Goal: Task Accomplishment & Management: Manage account settings

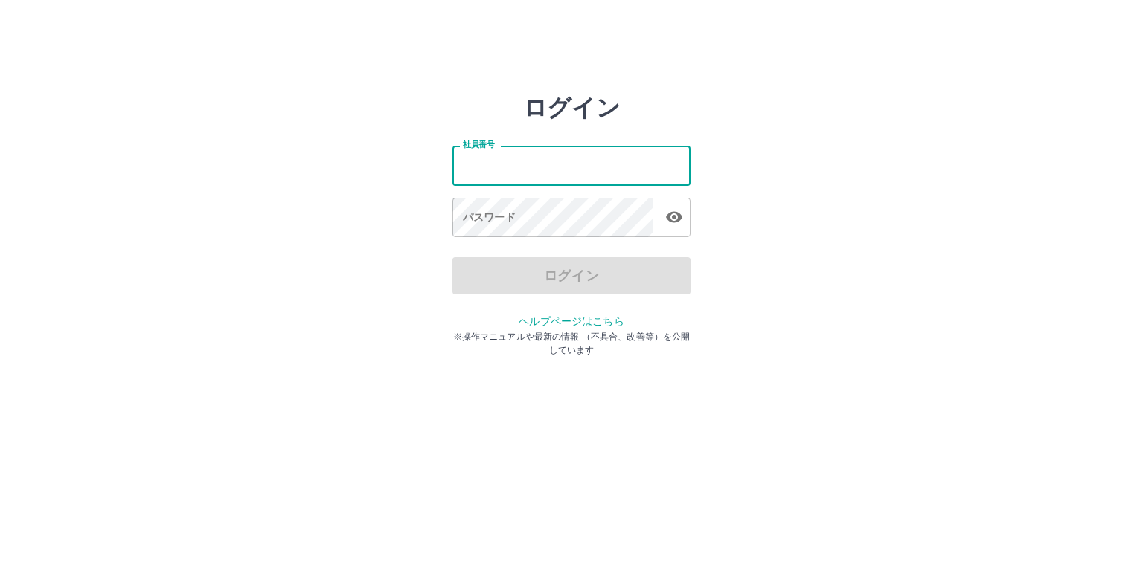
click at [527, 166] on input "社員番号" at bounding box center [571, 165] width 238 height 39
type input "*******"
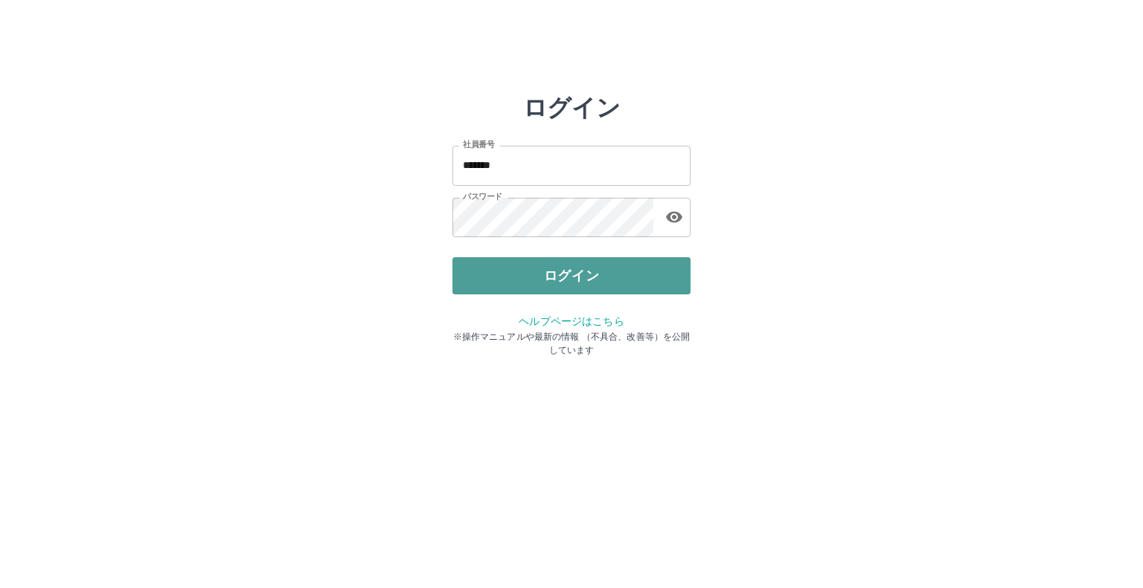
click at [533, 273] on button "ログイン" at bounding box center [571, 275] width 238 height 37
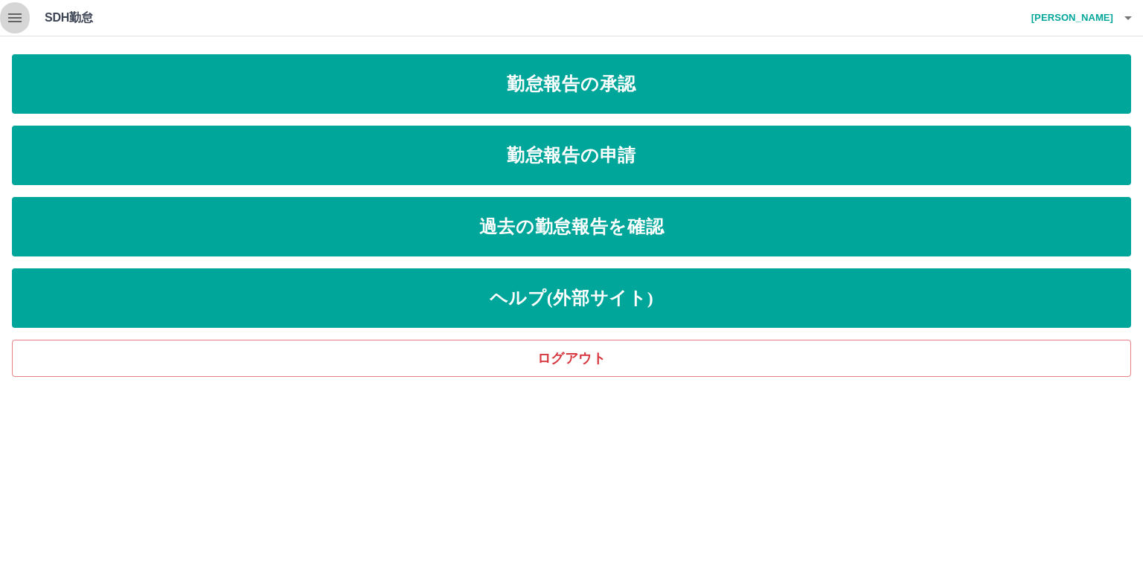
click at [12, 22] on icon "button" at bounding box center [15, 18] width 18 height 18
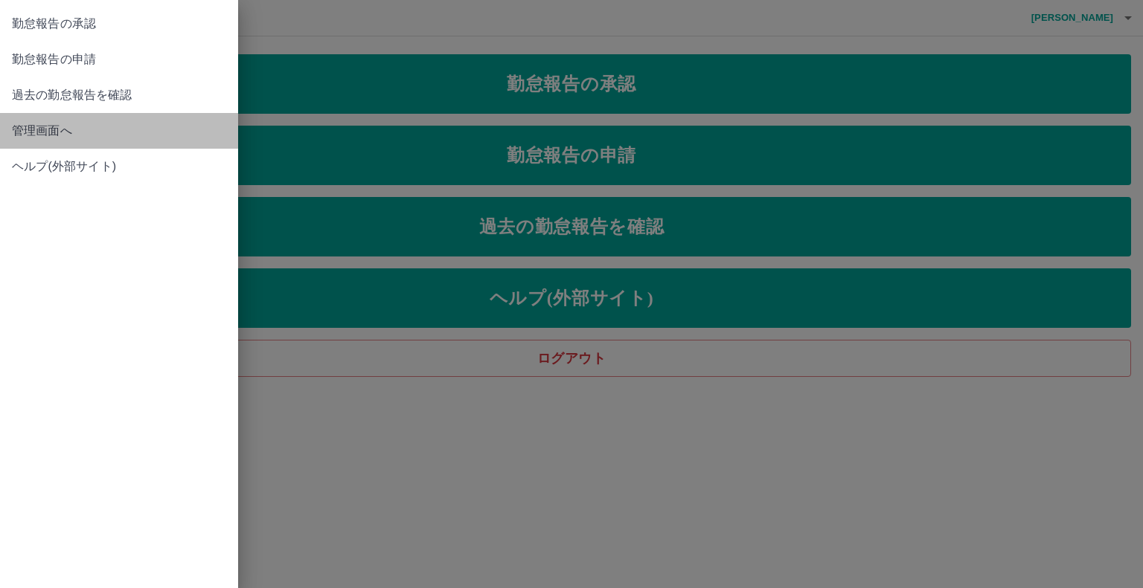
click at [28, 126] on span "管理画面へ" at bounding box center [119, 131] width 214 height 18
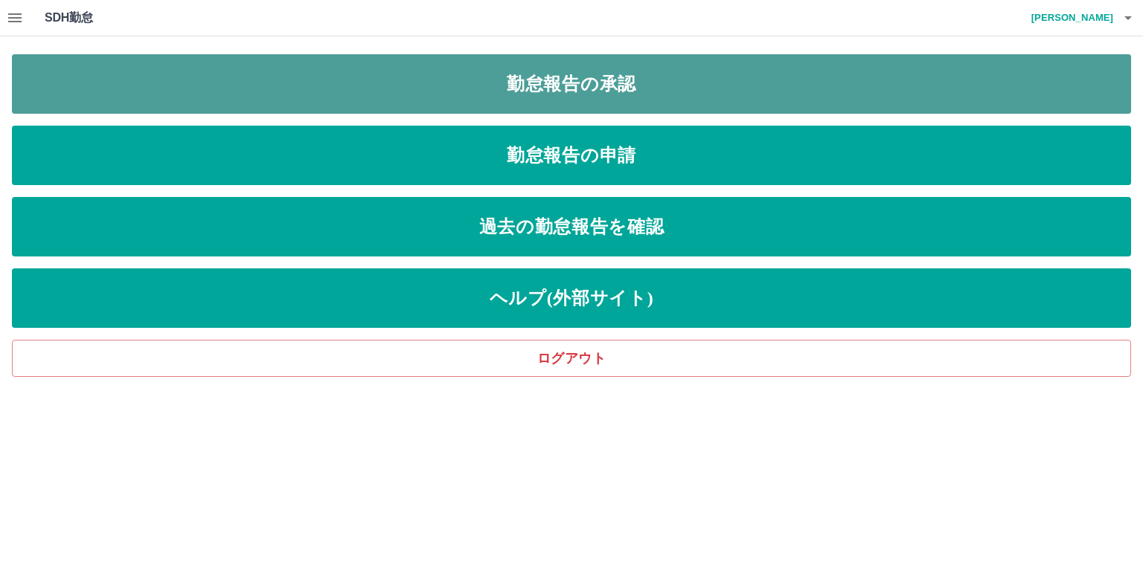
click at [745, 93] on link "勤怠報告の承認" at bounding box center [571, 84] width 1119 height 60
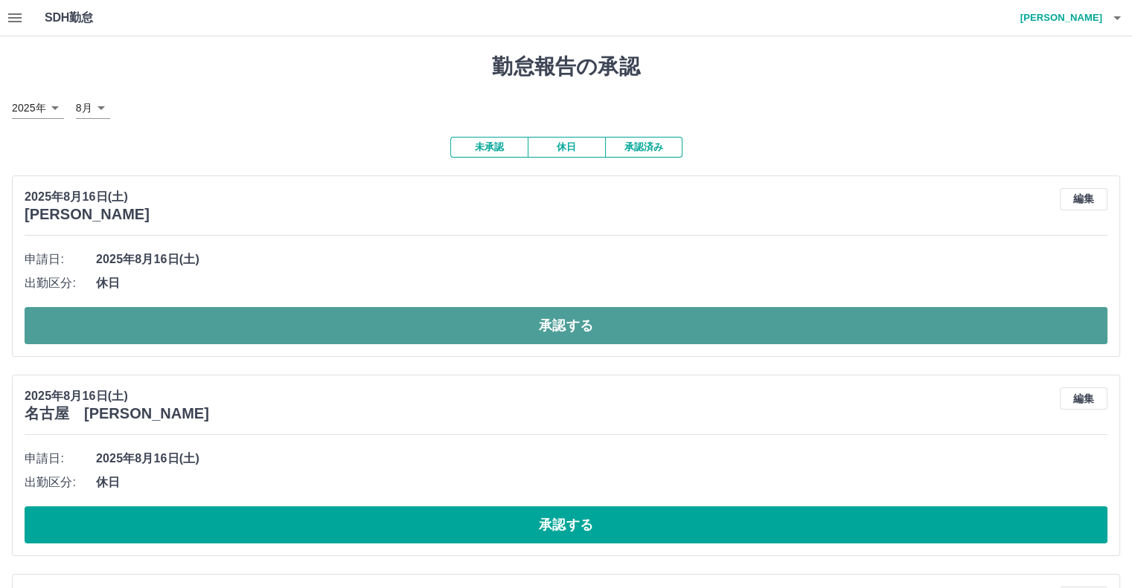
click at [478, 319] on button "承認する" at bounding box center [566, 325] width 1082 height 37
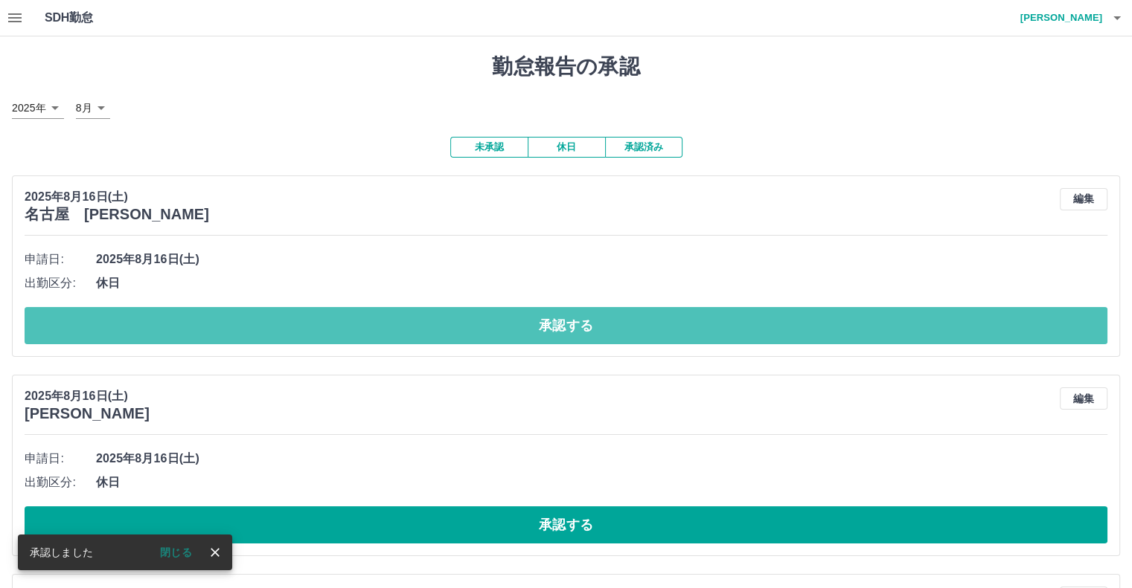
click at [496, 309] on button "承認する" at bounding box center [566, 325] width 1082 height 37
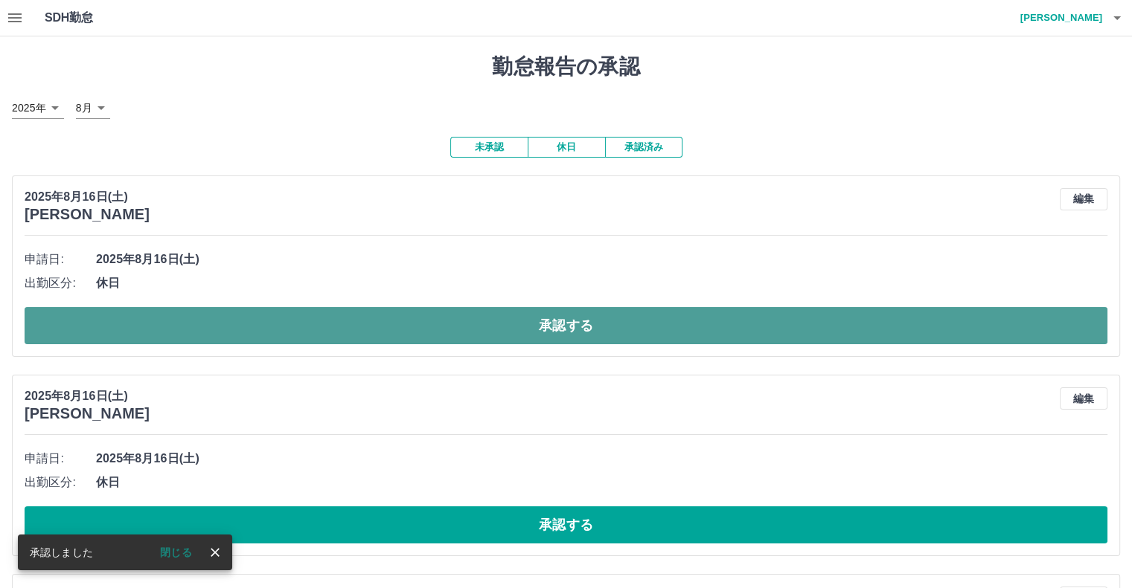
click at [494, 325] on button "承認する" at bounding box center [566, 325] width 1082 height 37
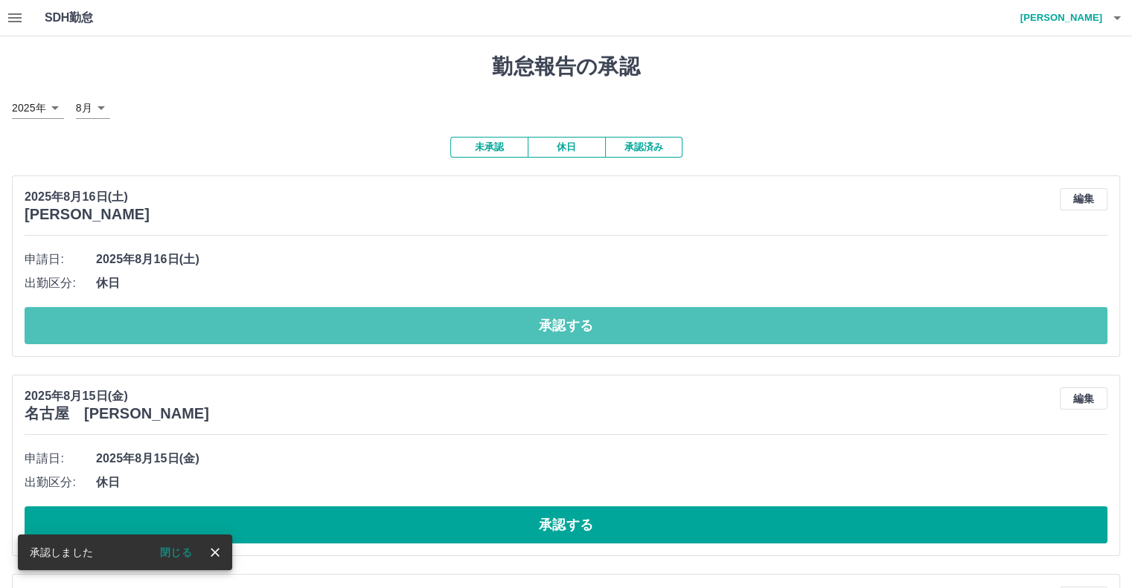
click at [494, 325] on button "承認する" at bounding box center [566, 325] width 1082 height 37
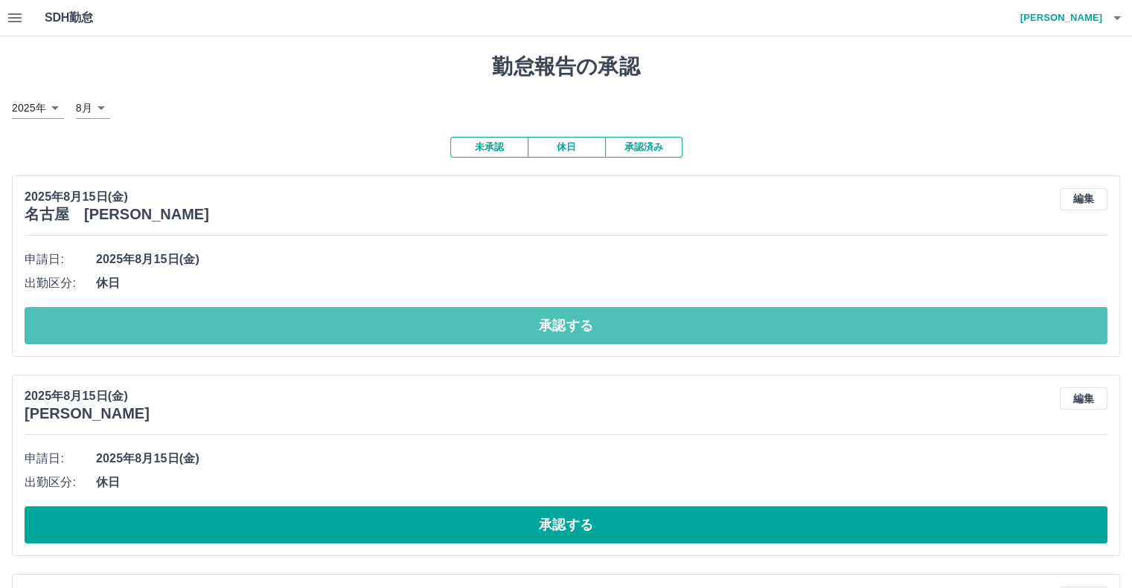
click at [494, 325] on button "承認する" at bounding box center [566, 325] width 1082 height 37
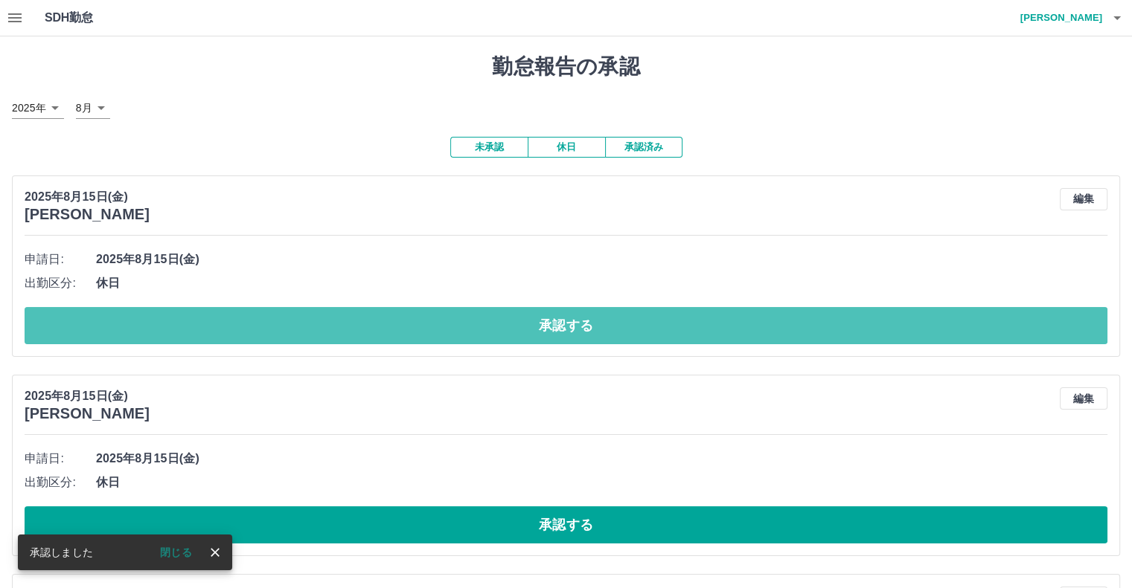
click at [494, 325] on button "承認する" at bounding box center [566, 325] width 1082 height 37
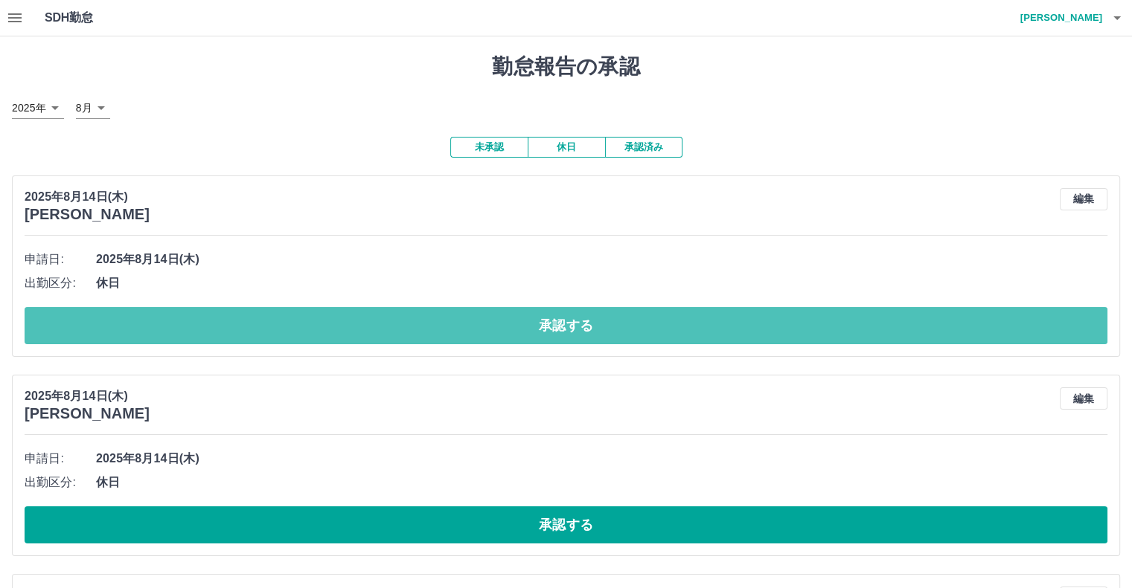
click at [494, 325] on button "承認する" at bounding box center [566, 325] width 1082 height 37
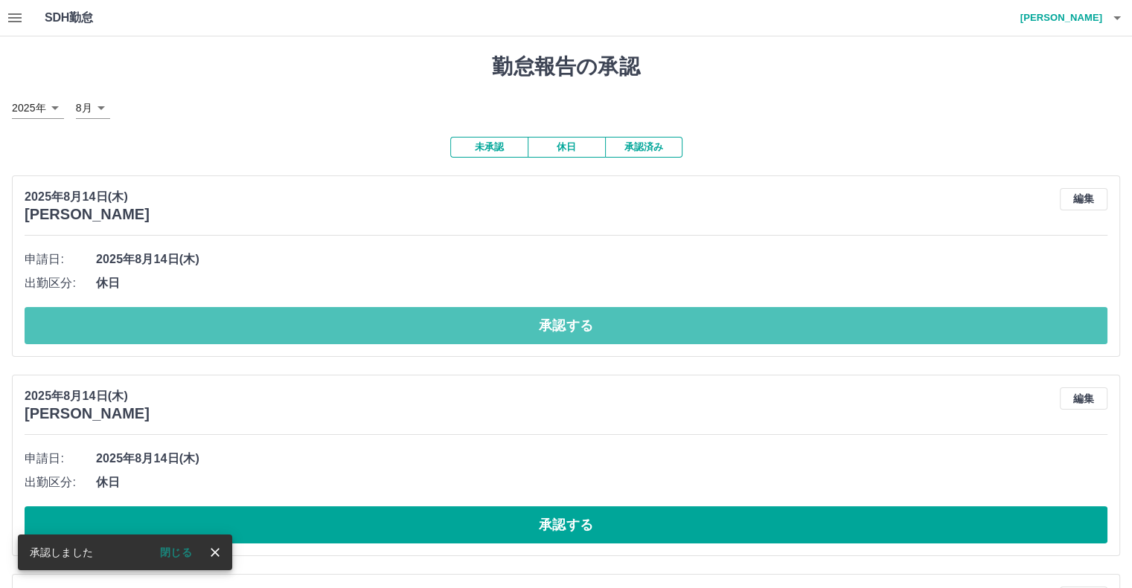
click at [494, 325] on button "承認する" at bounding box center [566, 325] width 1082 height 37
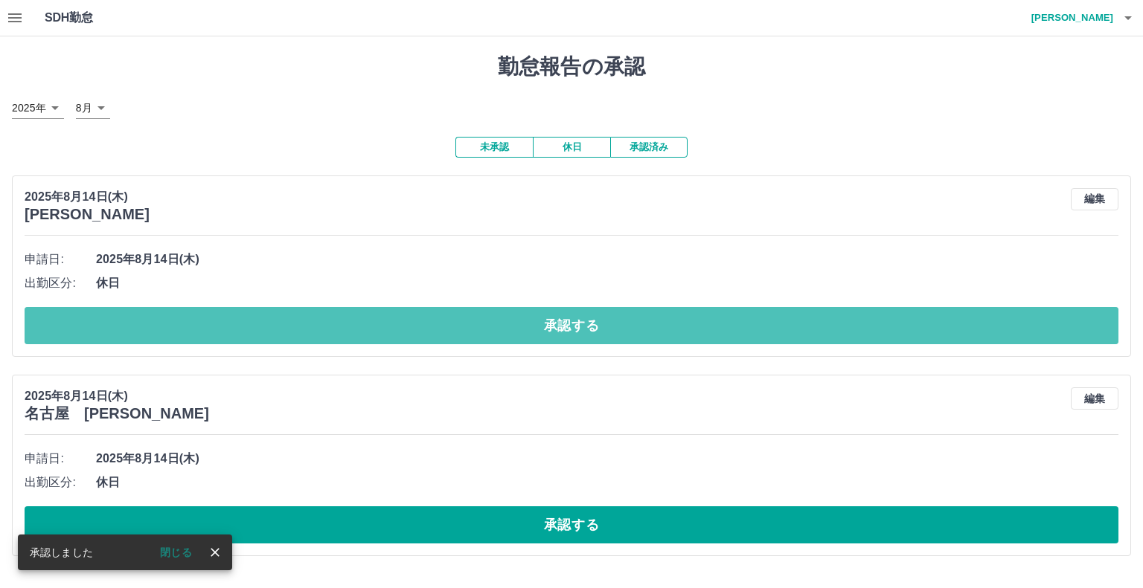
click at [494, 325] on button "承認する" at bounding box center [572, 325] width 1094 height 37
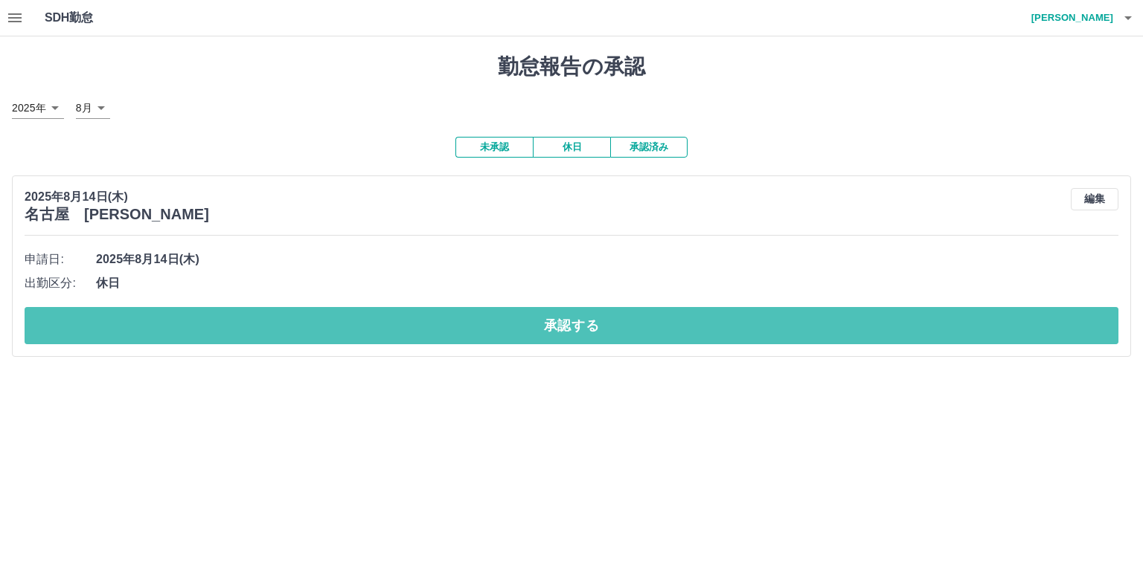
click at [494, 325] on button "承認する" at bounding box center [572, 325] width 1094 height 37
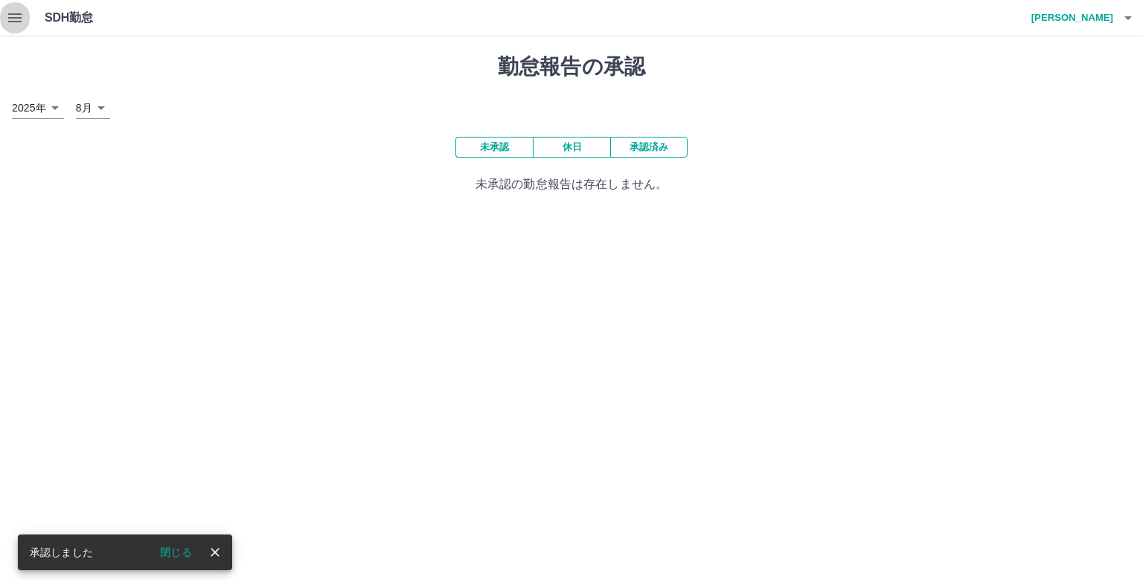
click at [10, 19] on icon "button" at bounding box center [15, 18] width 18 height 18
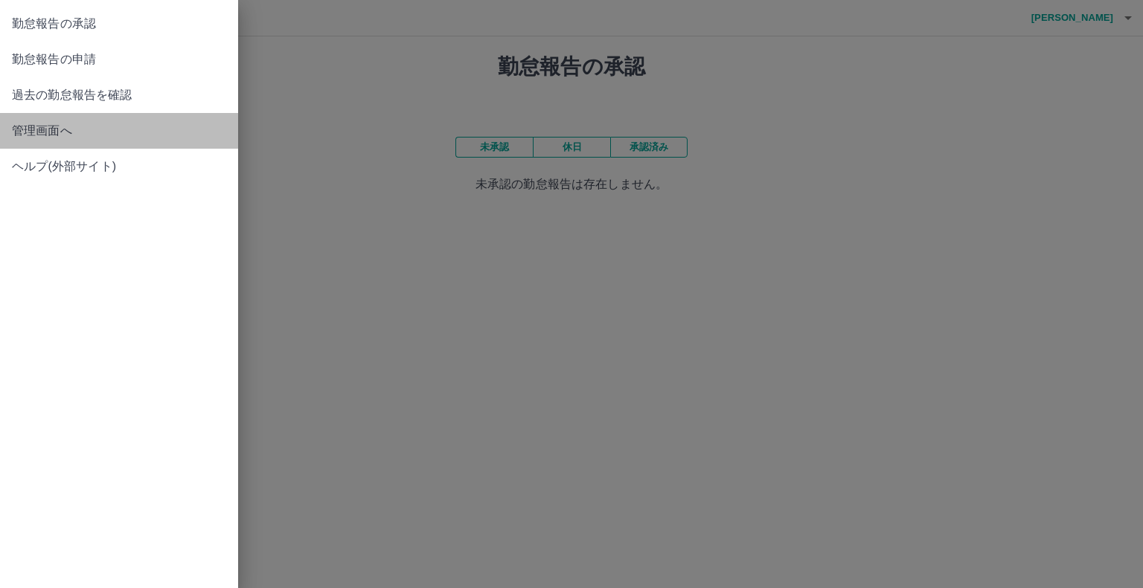
click at [77, 129] on span "管理画面へ" at bounding box center [119, 131] width 214 height 18
